Goal: Check status

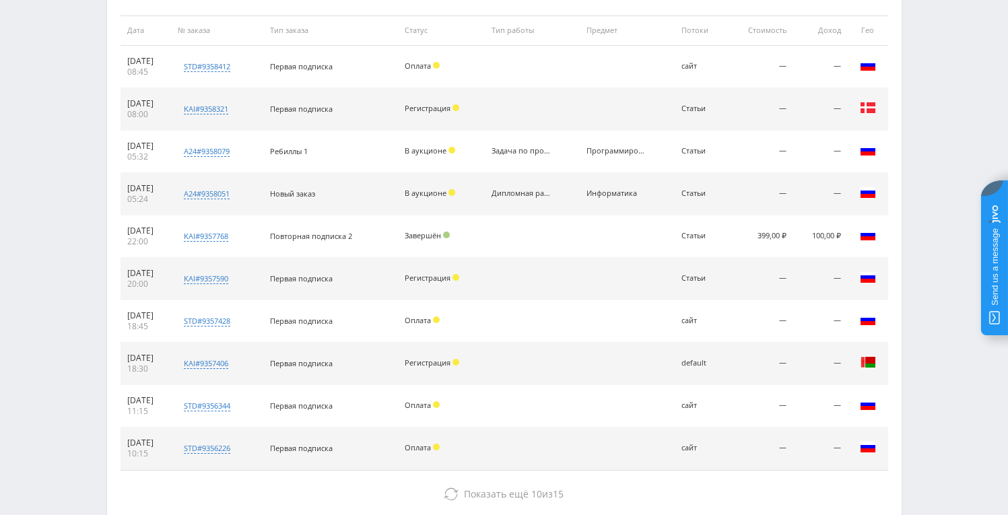
scroll to position [614, 0]
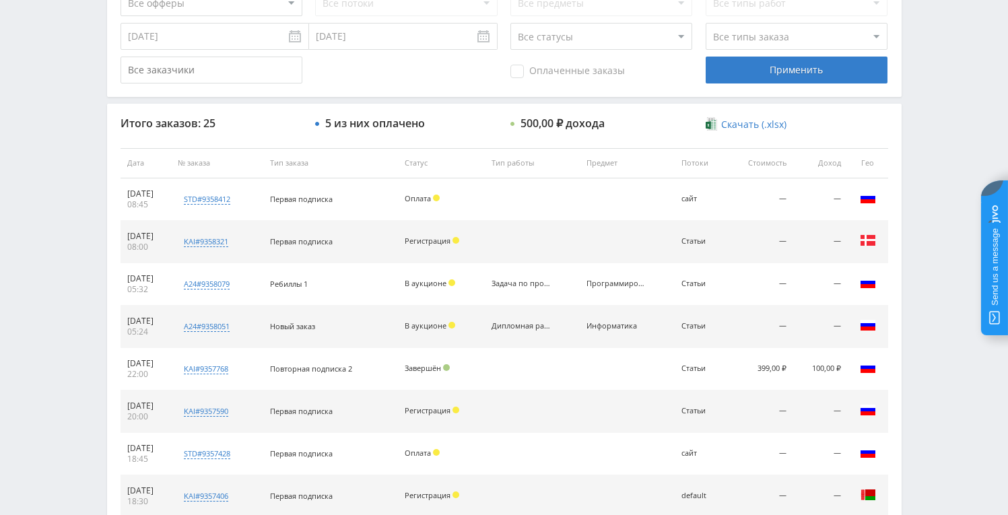
scroll to position [402, 0]
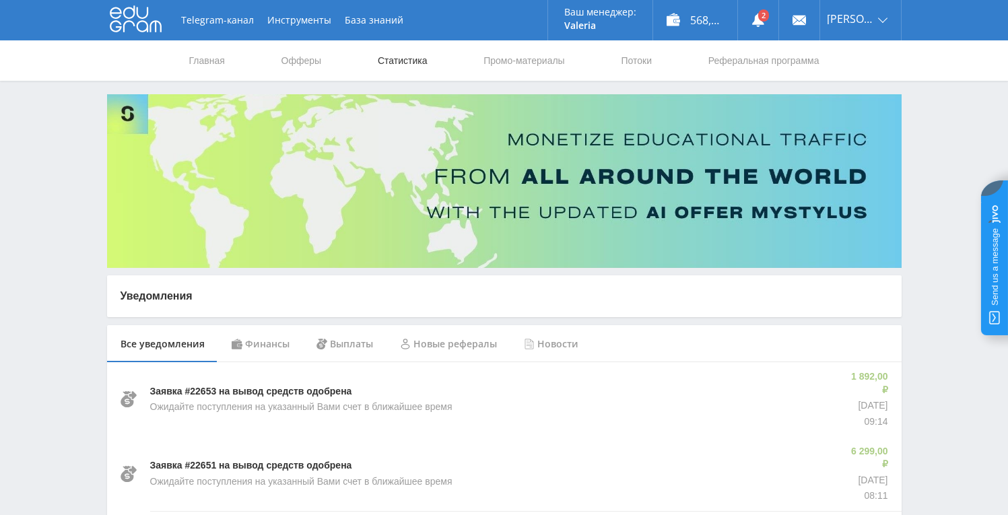
click at [392, 61] on link "Статистика" at bounding box center [402, 60] width 52 height 40
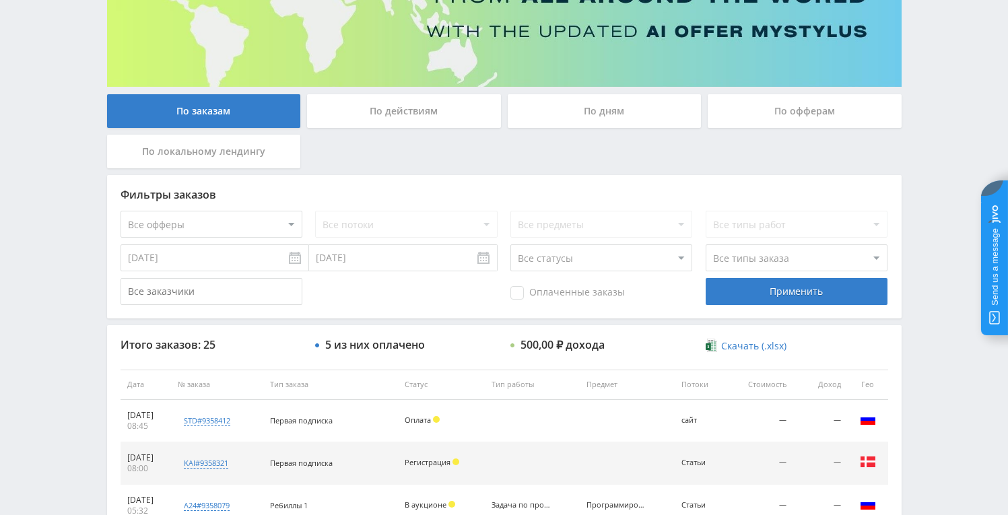
scroll to position [178, 0]
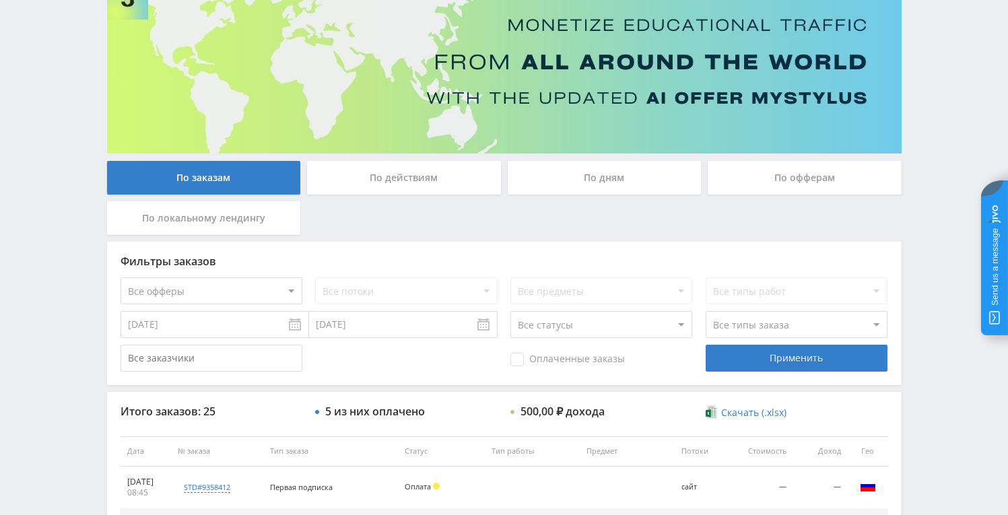
click at [415, 184] on div "По действиям" at bounding box center [404, 178] width 194 height 34
click at [0, 0] on input "По действиям" at bounding box center [0, 0] width 0 height 0
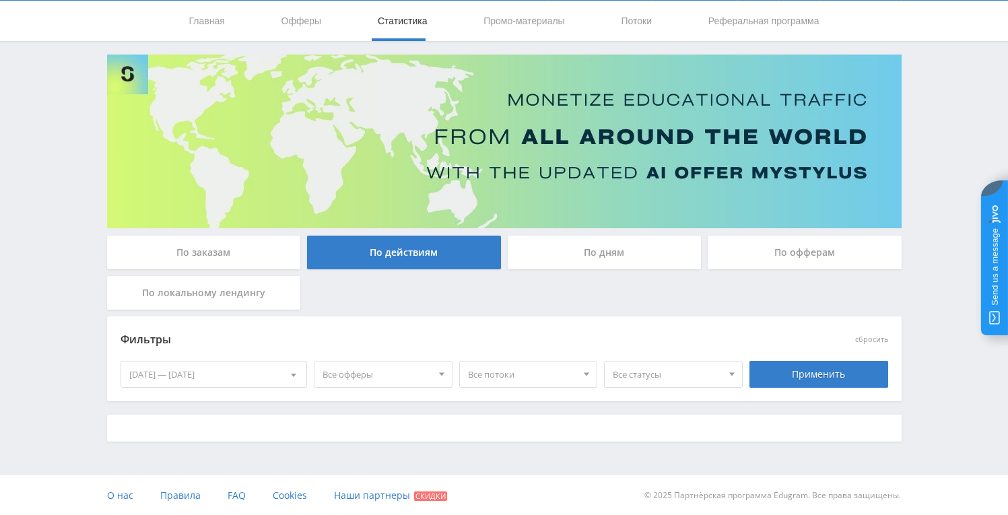
scroll to position [114, 0]
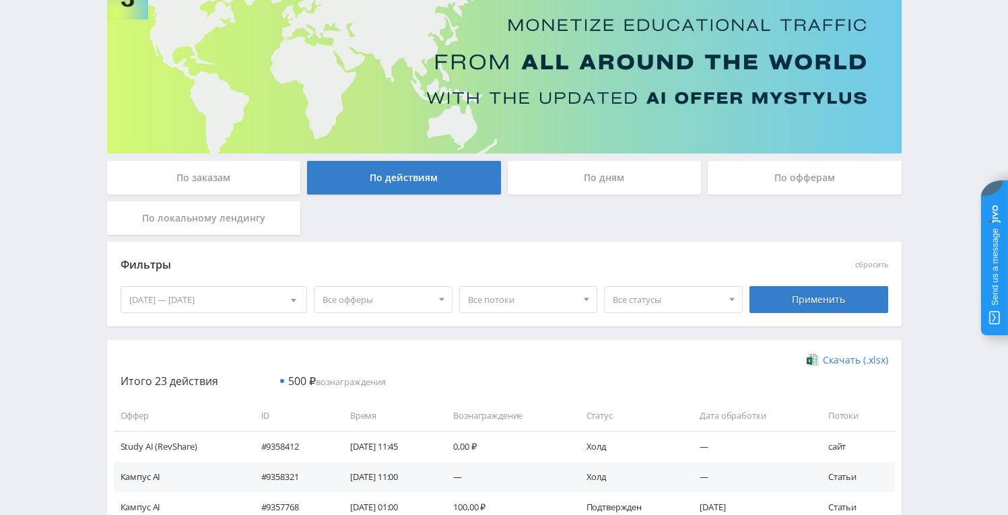
click at [402, 28] on img at bounding box center [504, 67] width 794 height 174
